Goal: Navigation & Orientation: Understand site structure

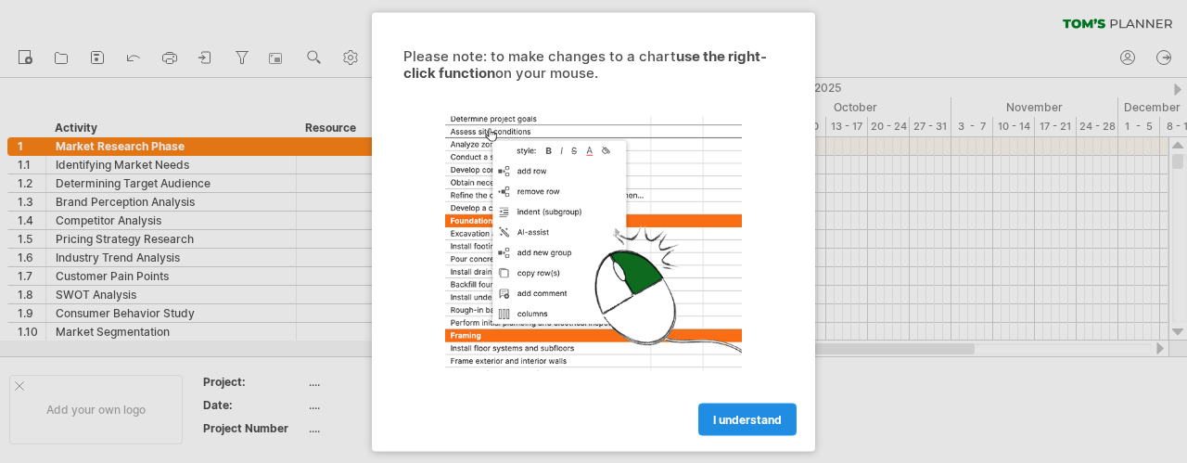
click at [767, 426] on link "I understand" at bounding box center [747, 418] width 98 height 32
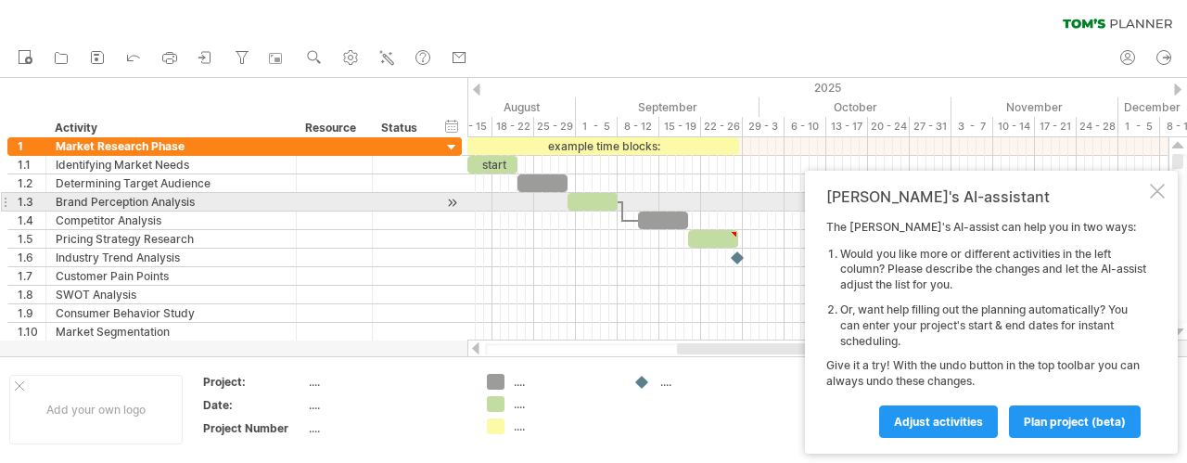
click at [1163, 196] on div at bounding box center [1157, 191] width 15 height 15
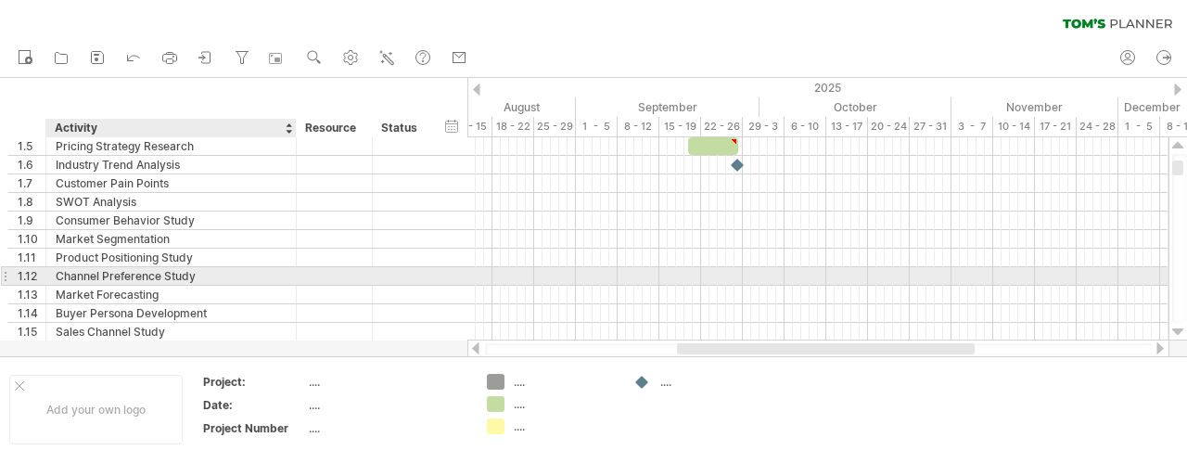
click at [115, 281] on div "Channel Preference Study" at bounding box center [171, 276] width 231 height 18
click at [211, 274] on input "**********" at bounding box center [171, 276] width 231 height 18
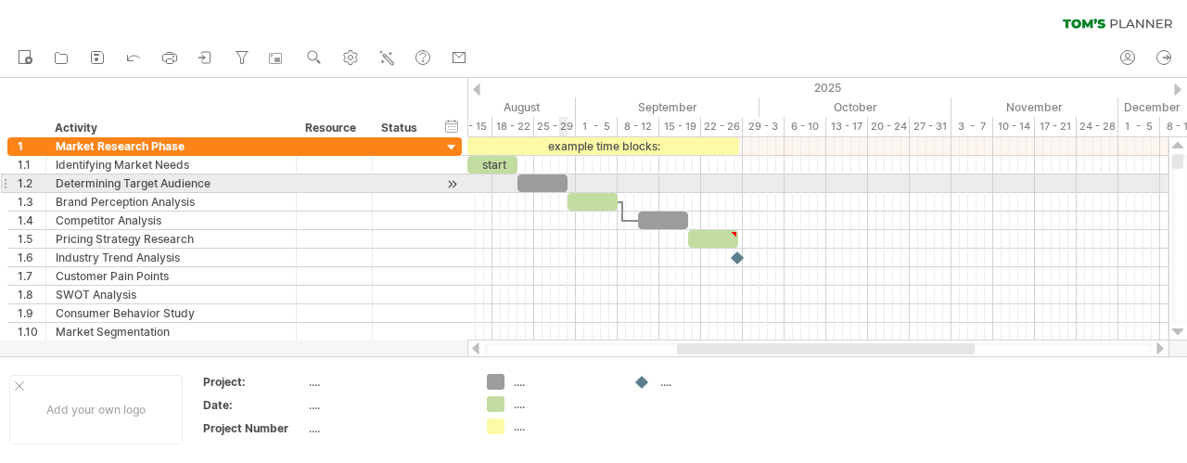
click at [562, 185] on div at bounding box center [542, 183] width 50 height 18
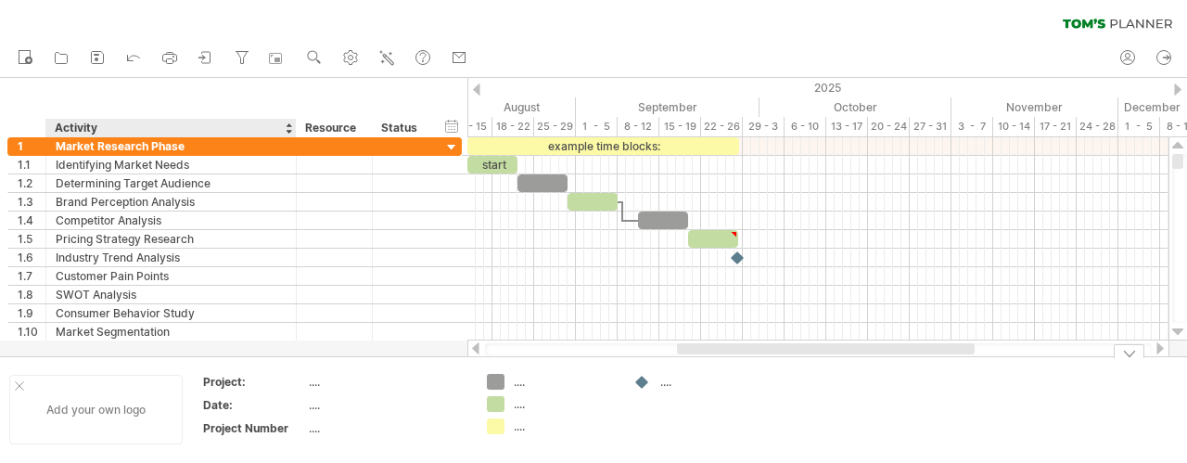
click at [104, 413] on div "Add your own logo" at bounding box center [95, 410] width 173 height 70
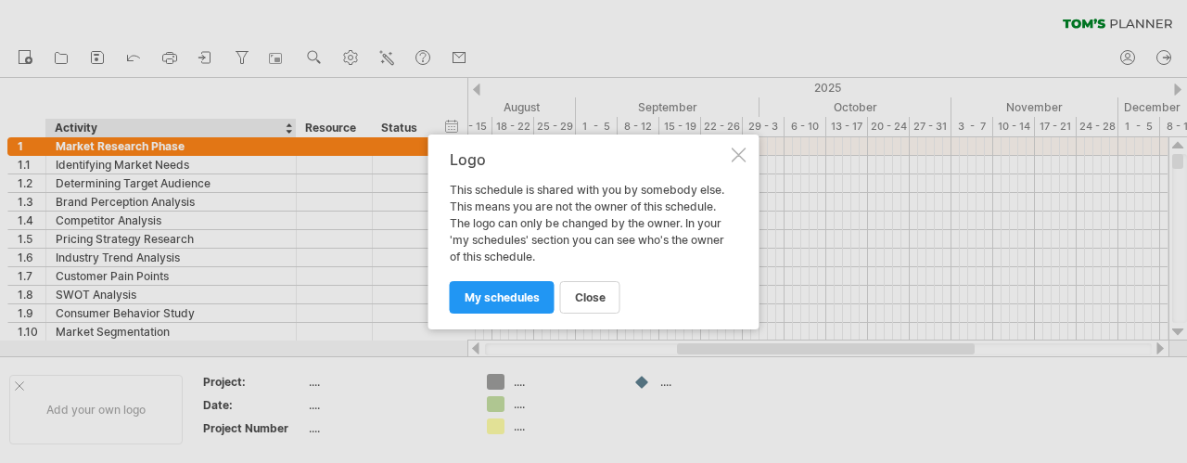
click at [742, 144] on div "Logo This schedule is shared with you by somebody else. This means you are not …" at bounding box center [593, 231] width 331 height 195
click at [741, 153] on div at bounding box center [739, 154] width 15 height 15
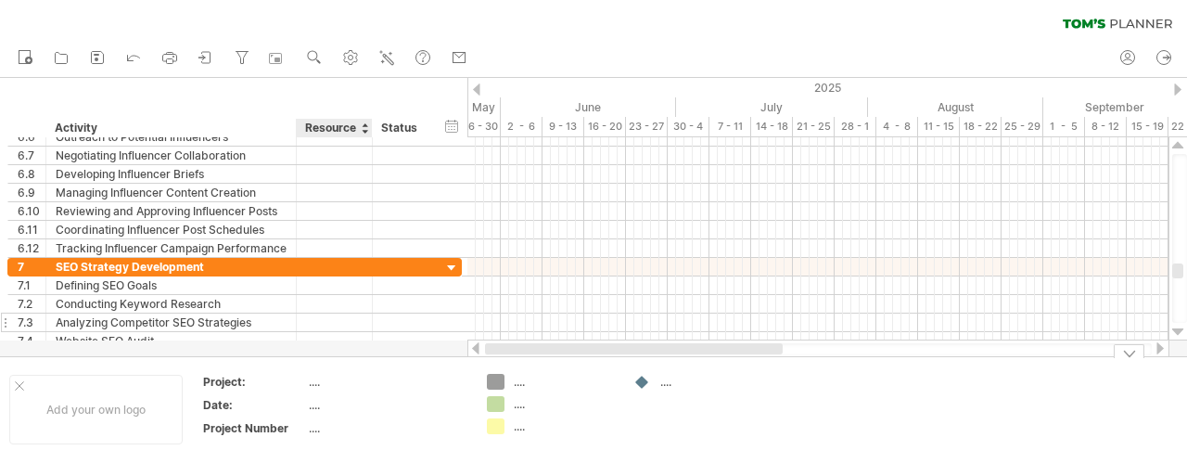
drag, startPoint x: 730, startPoint y: 351, endPoint x: 334, endPoint y: 319, distance: 397.3
click at [351, 352] on div "Trying to reach [DOMAIN_NAME] Connected again... 0% clear filter new 1" at bounding box center [593, 231] width 1187 height 463
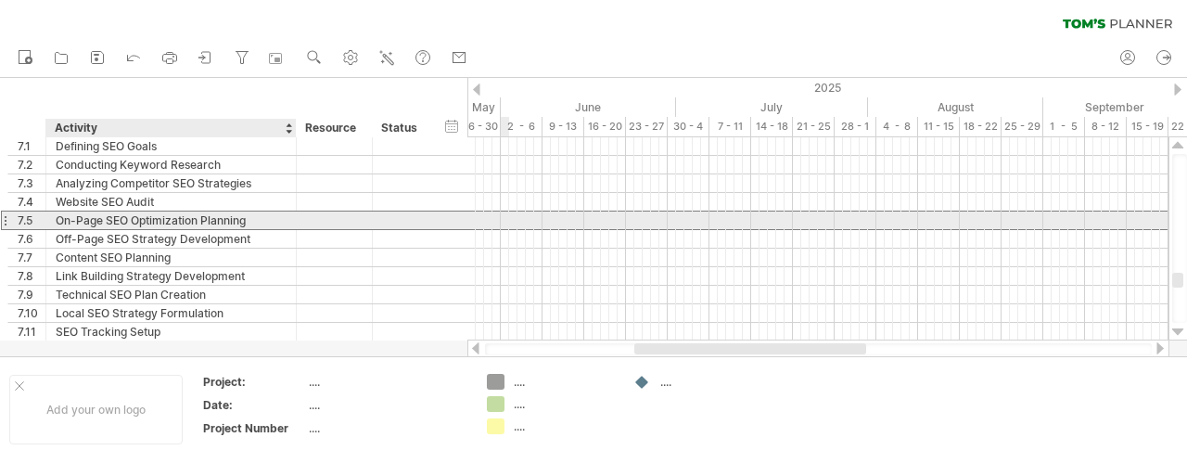
click at [287, 216] on div "**********" at bounding box center [171, 220] width 250 height 18
click at [147, 219] on div "On-Page SEO Optimization Planning" at bounding box center [171, 220] width 231 height 18
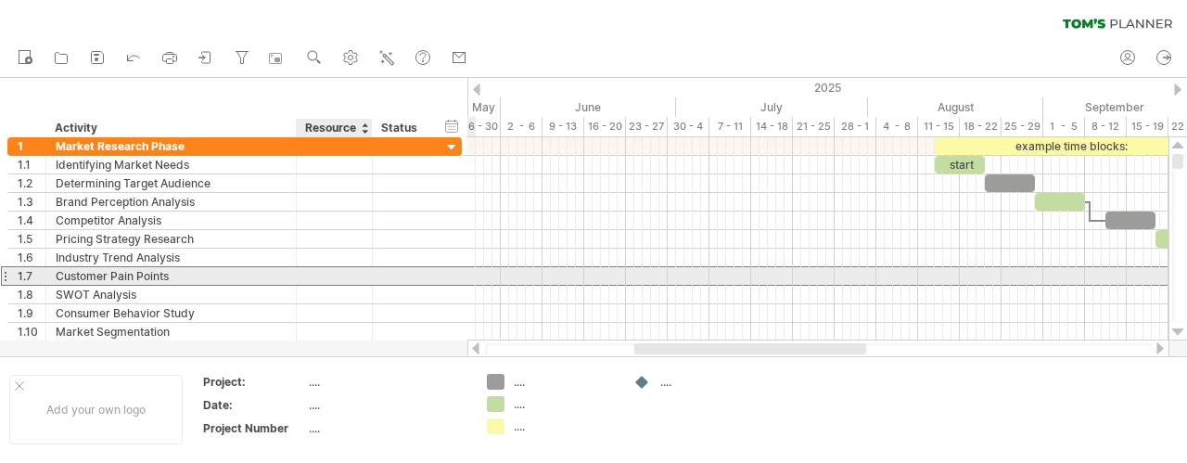
click at [373, 267] on div at bounding box center [403, 276] width 60 height 18
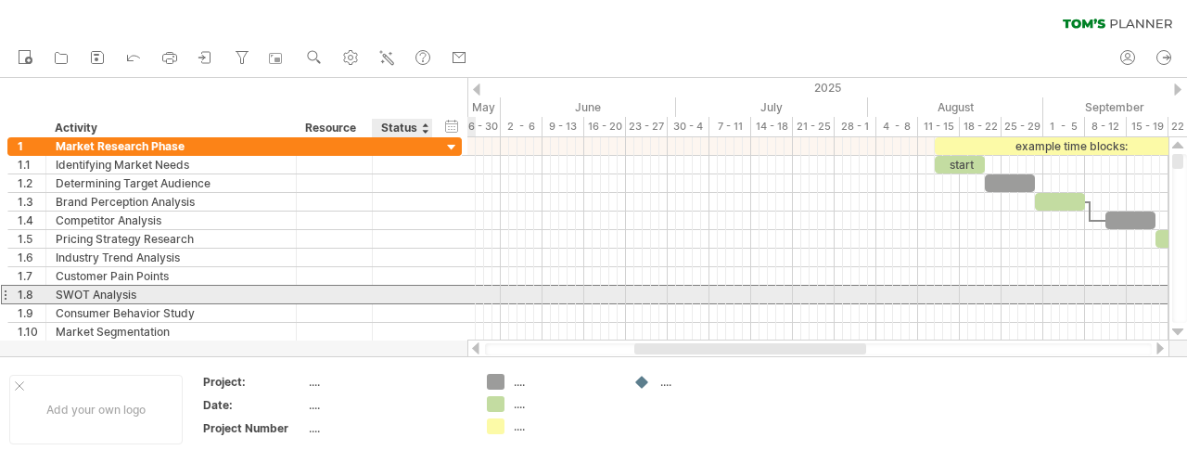
click at [430, 291] on div at bounding box center [403, 295] width 60 height 18
click at [625, 295] on div at bounding box center [817, 294] width 701 height 19
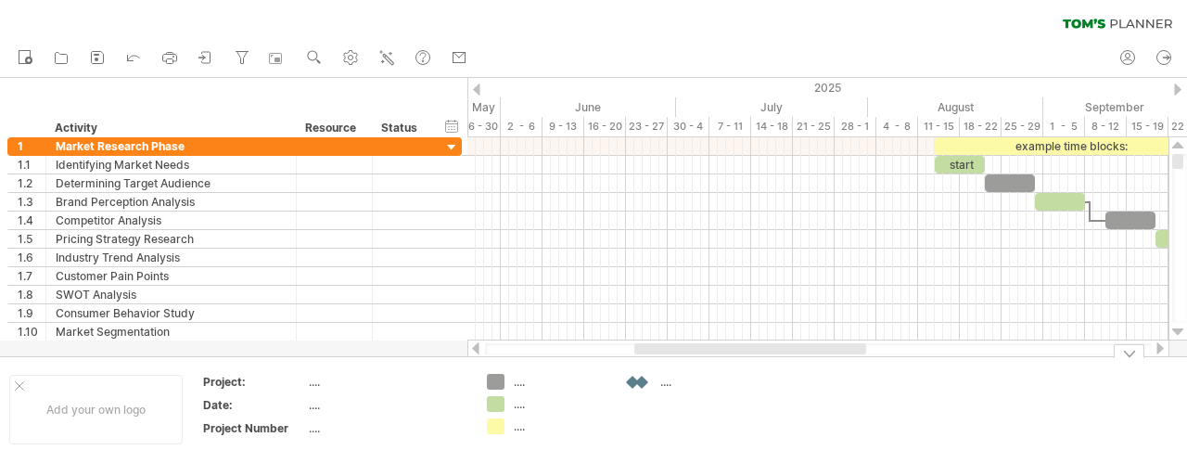
click at [640, 384] on div "Trying to reach [DOMAIN_NAME] Connected again... 0% clear filter new 1" at bounding box center [593, 231] width 1187 height 463
click at [657, 385] on div "...." at bounding box center [697, 382] width 128 height 16
click at [648, 386] on div at bounding box center [642, 383] width 19 height 18
